Goal: Find specific page/section: Find specific page/section

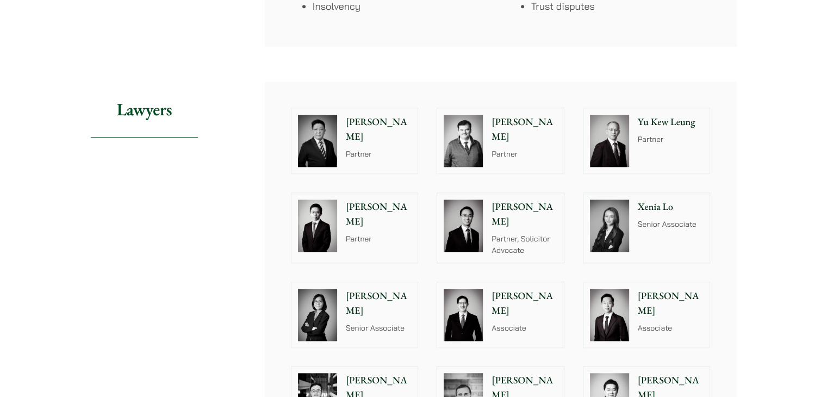
scroll to position [1033, 0]
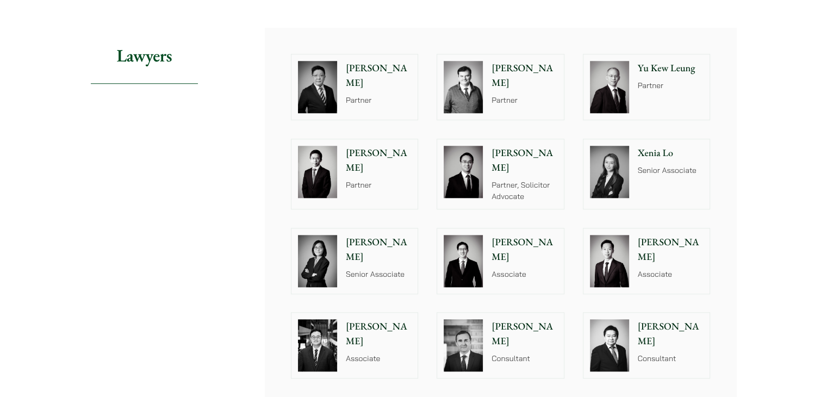
click at [524, 235] on p "[PERSON_NAME]" at bounding box center [524, 249] width 66 height 29
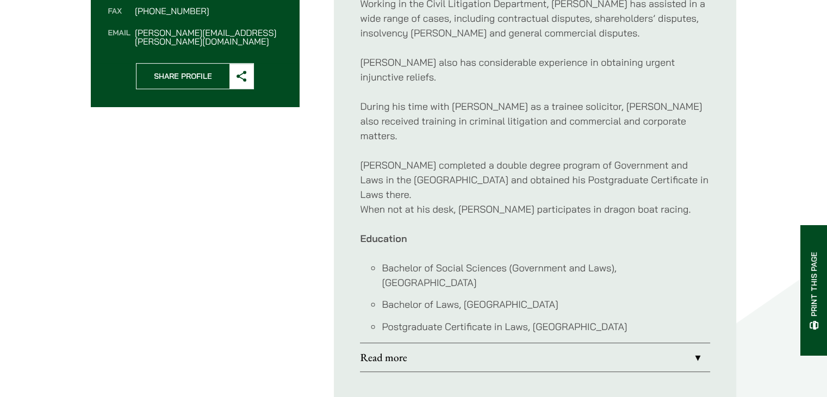
scroll to position [489, 0]
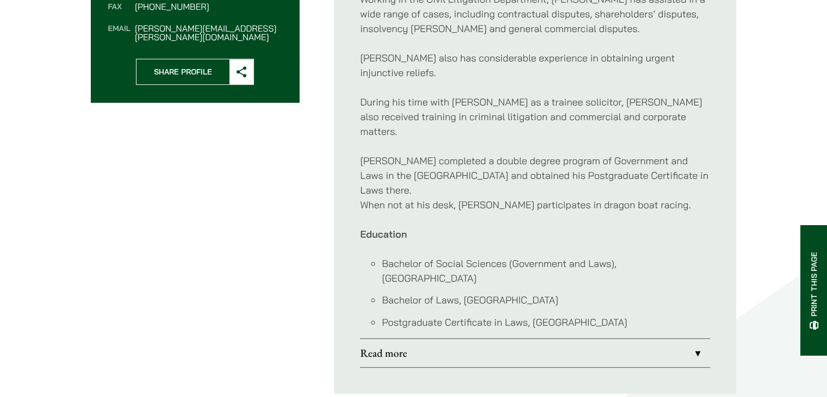
click at [470, 339] on link "Read more" at bounding box center [535, 353] width 350 height 28
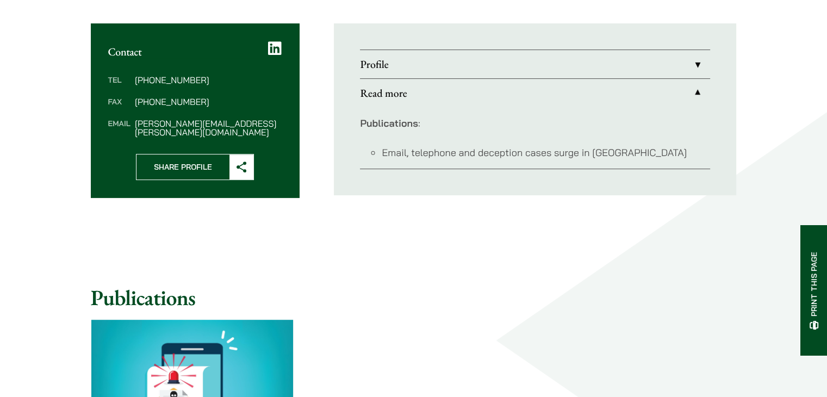
scroll to position [435, 0]
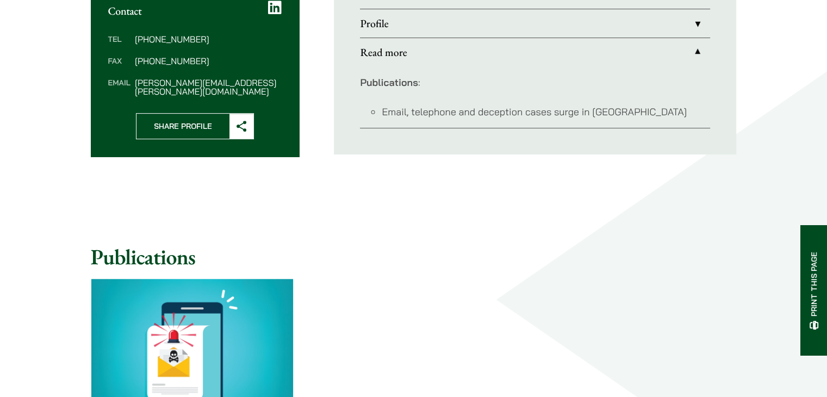
click at [411, 32] on link "Profile" at bounding box center [535, 23] width 350 height 28
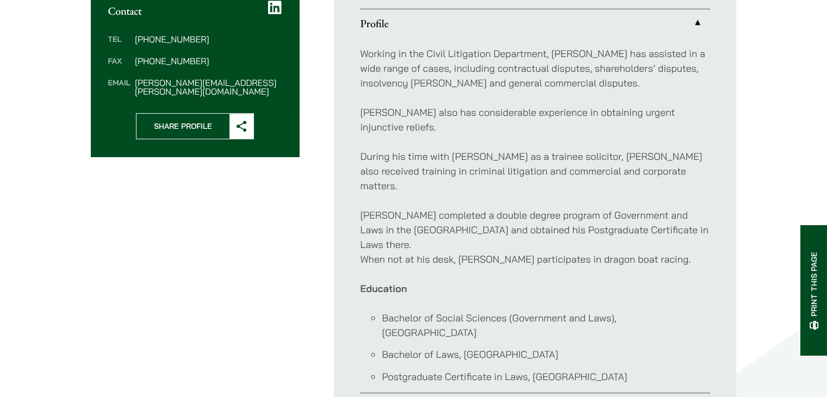
scroll to position [109, 0]
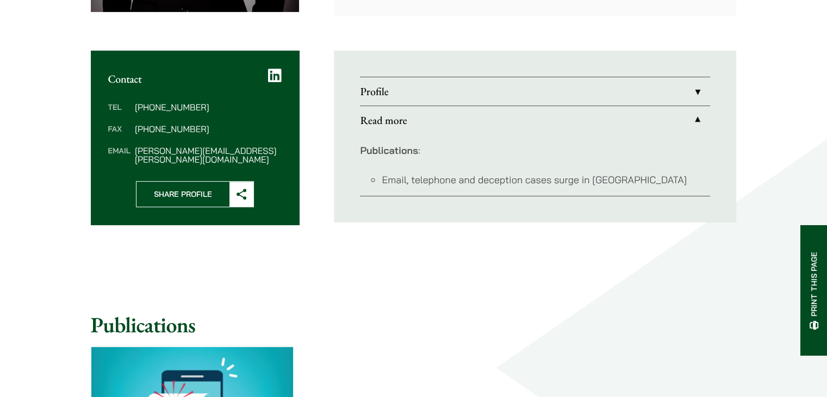
scroll to position [417, 0]
